Goal: Task Accomplishment & Management: Manage account settings

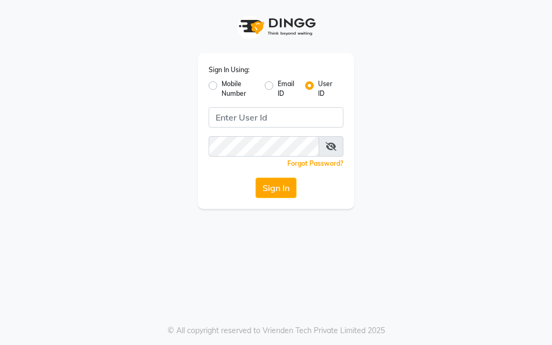
click at [221, 86] on label "Mobile Number" at bounding box center [238, 88] width 34 height 19
click at [221, 86] on input "Mobile Number" at bounding box center [224, 82] width 7 height 7
radio input "true"
radio input "false"
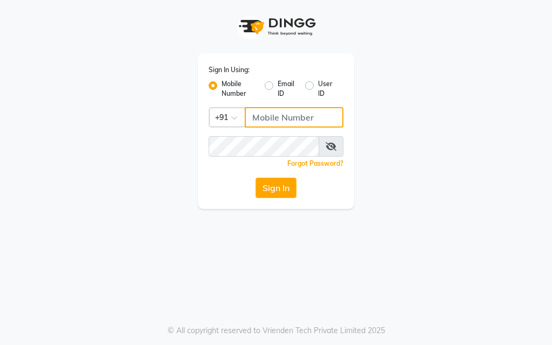
click at [258, 119] on input "Username" at bounding box center [294, 117] width 99 height 20
type input "9811199038"
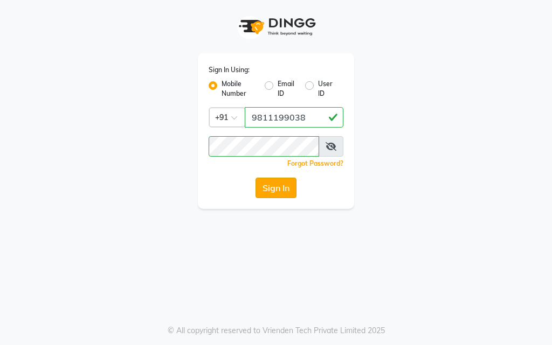
click at [279, 190] on button "Sign In" at bounding box center [275, 188] width 41 height 20
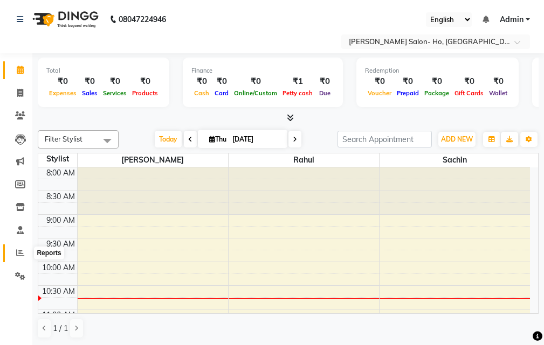
click at [23, 256] on icon at bounding box center [20, 253] width 8 height 8
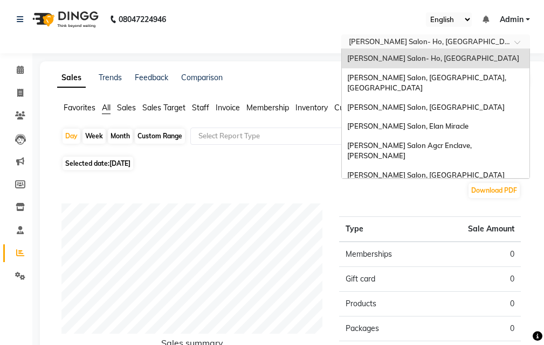
click at [455, 40] on input "text" at bounding box center [424, 42] width 156 height 11
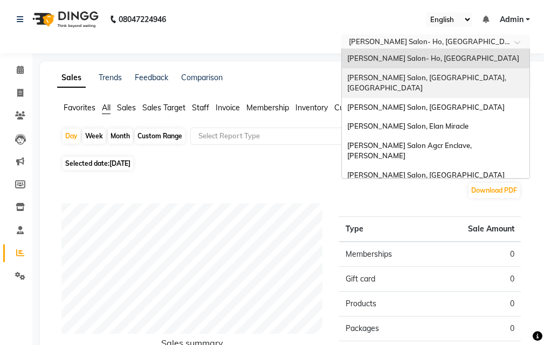
click at [460, 72] on div "[PERSON_NAME] Salon, [GEOGRAPHIC_DATA], [GEOGRAPHIC_DATA]" at bounding box center [436, 83] width 188 height 30
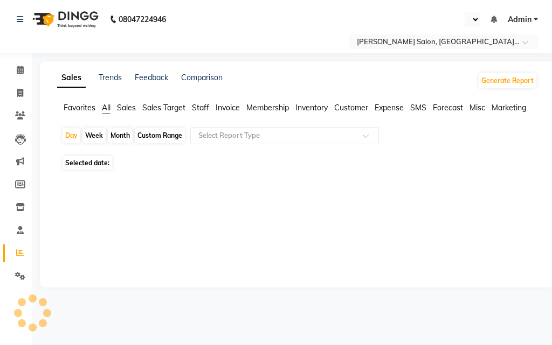
select select "en"
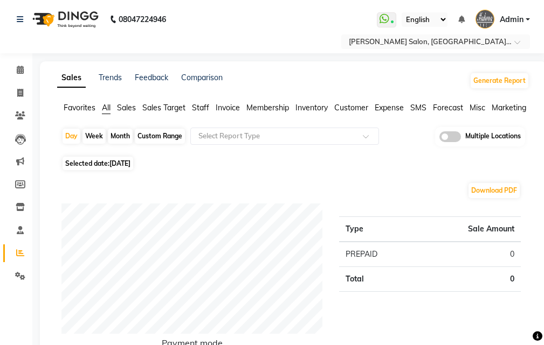
click at [130, 107] on span "Sales" at bounding box center [126, 108] width 19 height 10
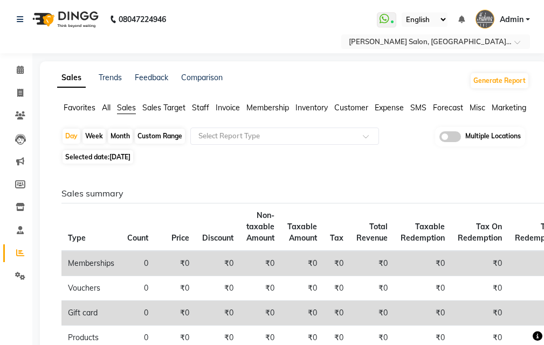
click at [130, 154] on span "[DATE]" at bounding box center [119, 157] width 21 height 8
select select "9"
select select "2025"
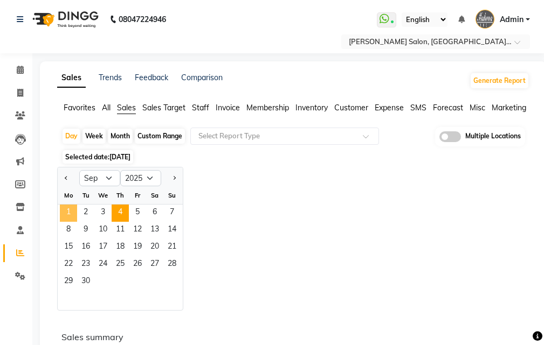
click at [74, 211] on span "1" at bounding box center [68, 213] width 17 height 17
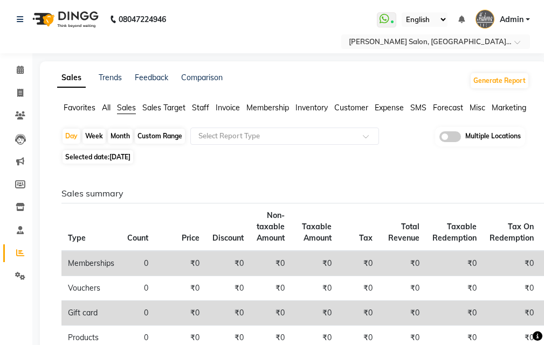
click at [511, 18] on span "Admin" at bounding box center [512, 19] width 24 height 11
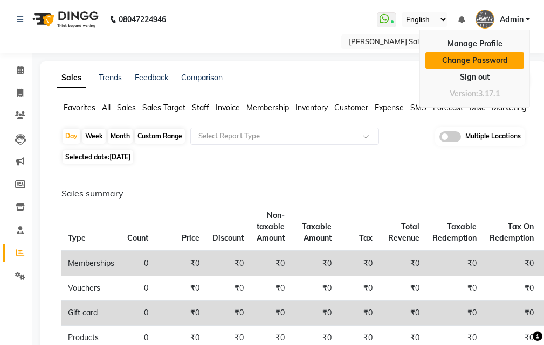
click at [507, 58] on link "Change Password" at bounding box center [474, 60] width 99 height 17
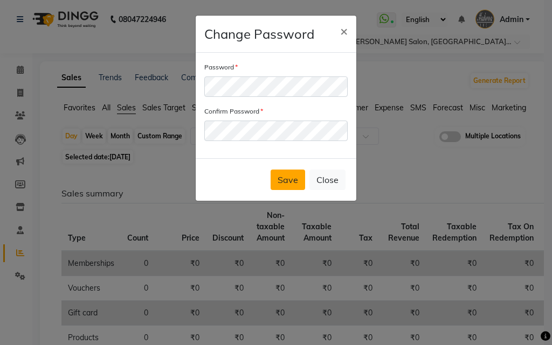
click at [292, 174] on button "Save" at bounding box center [288, 180] width 34 height 20
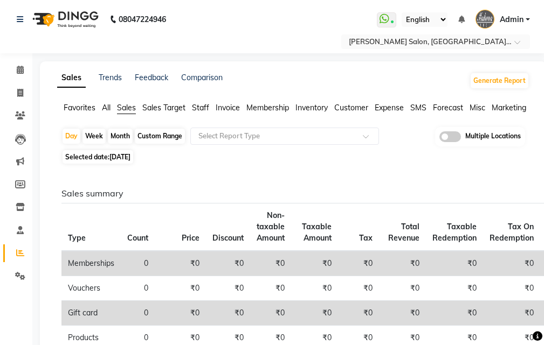
click at [525, 19] on link "Admin" at bounding box center [502, 20] width 54 height 18
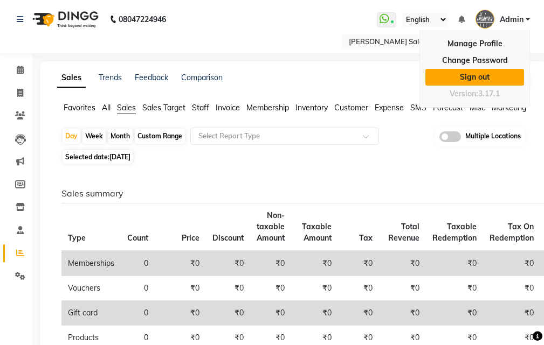
click at [485, 78] on link "Sign out" at bounding box center [474, 77] width 99 height 17
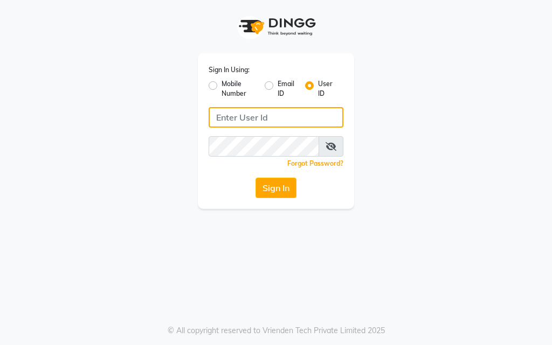
click at [247, 118] on input "Username" at bounding box center [276, 117] width 135 height 20
click at [221, 84] on label "Mobile Number" at bounding box center [238, 88] width 34 height 19
click at [221, 84] on input "Mobile Number" at bounding box center [224, 82] width 7 height 7
radio input "true"
radio input "false"
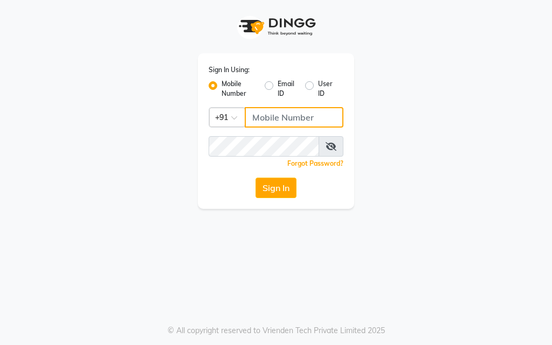
click at [282, 117] on input "Username" at bounding box center [294, 117] width 99 height 20
type input "9811199038"
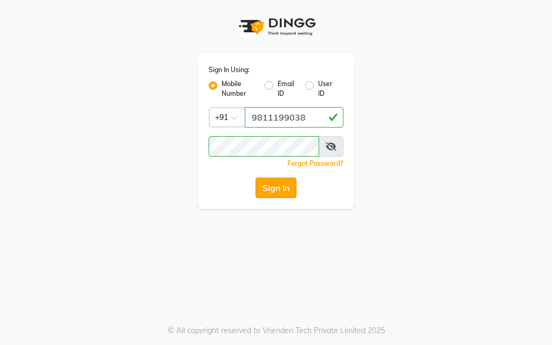
click at [290, 197] on button "Sign In" at bounding box center [275, 188] width 41 height 20
